Goal: Information Seeking & Learning: Find specific fact

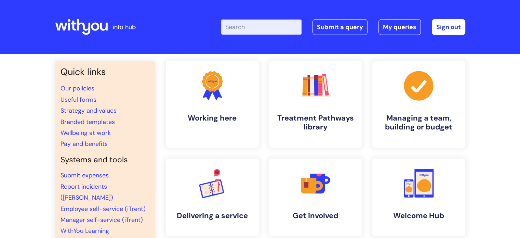
click at [236, 24] on input "Enter your search term here..." at bounding box center [261, 26] width 80 height 15
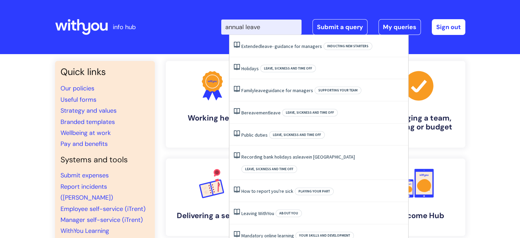
type input "annual leave"
click button "Search" at bounding box center [0, 0] width 0 height 0
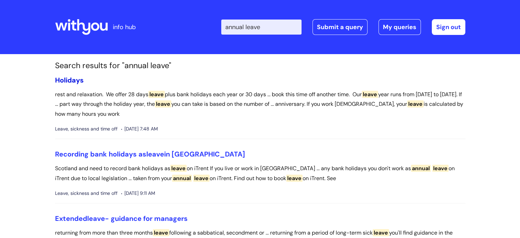
click at [73, 82] on link "Holidays" at bounding box center [69, 80] width 29 height 9
